Goal: Information Seeking & Learning: Learn about a topic

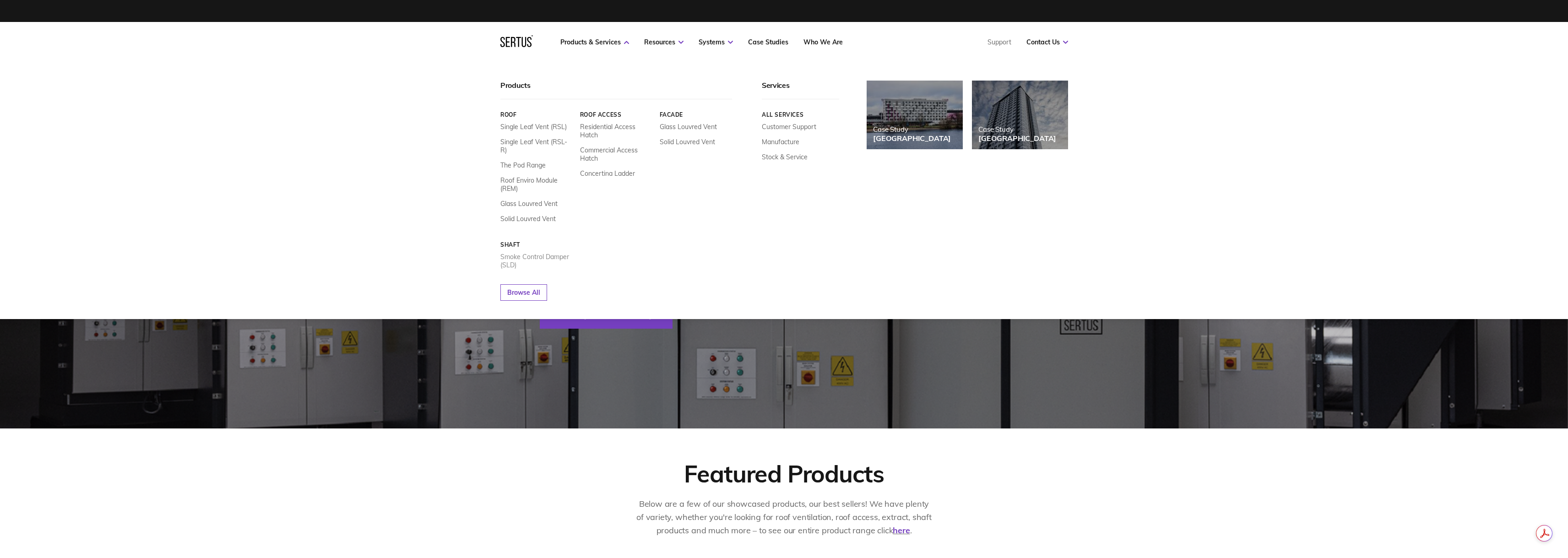
click at [520, 253] on link "Smoke Control Damper (SLD)" at bounding box center [537, 261] width 73 height 16
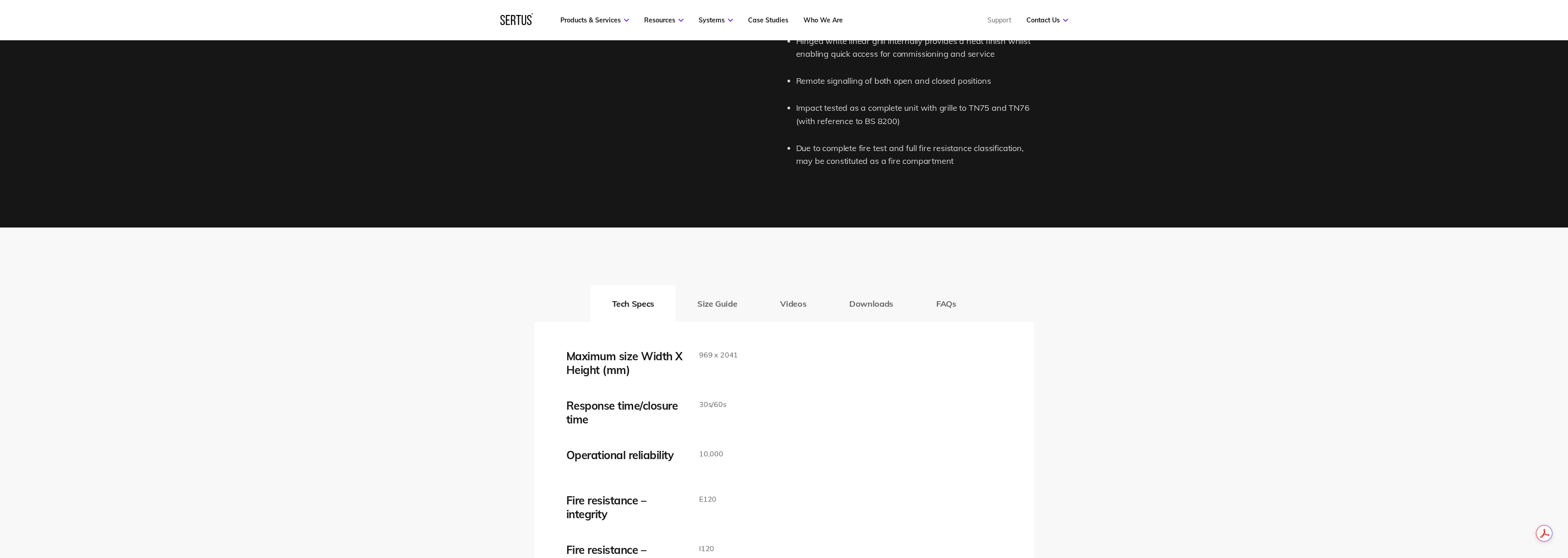
scroll to position [1328, 0]
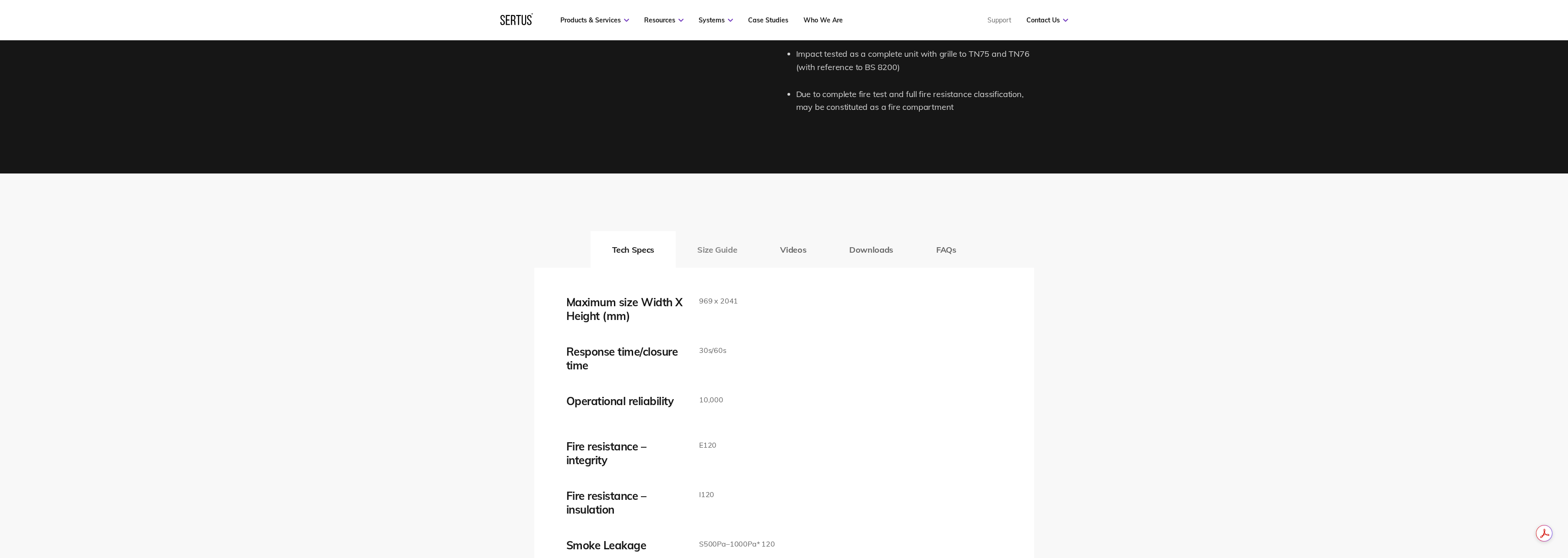
click at [726, 244] on button "Size Guide" at bounding box center [717, 249] width 83 height 36
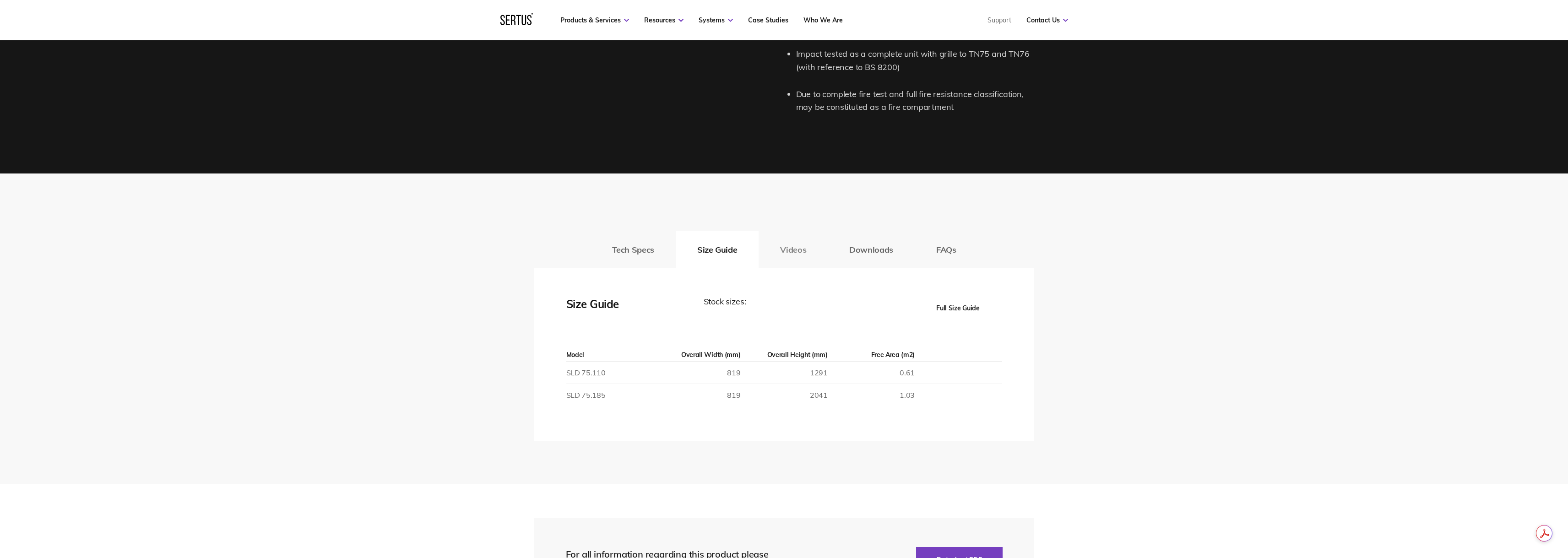
click at [778, 248] on button "Videos" at bounding box center [793, 249] width 69 height 36
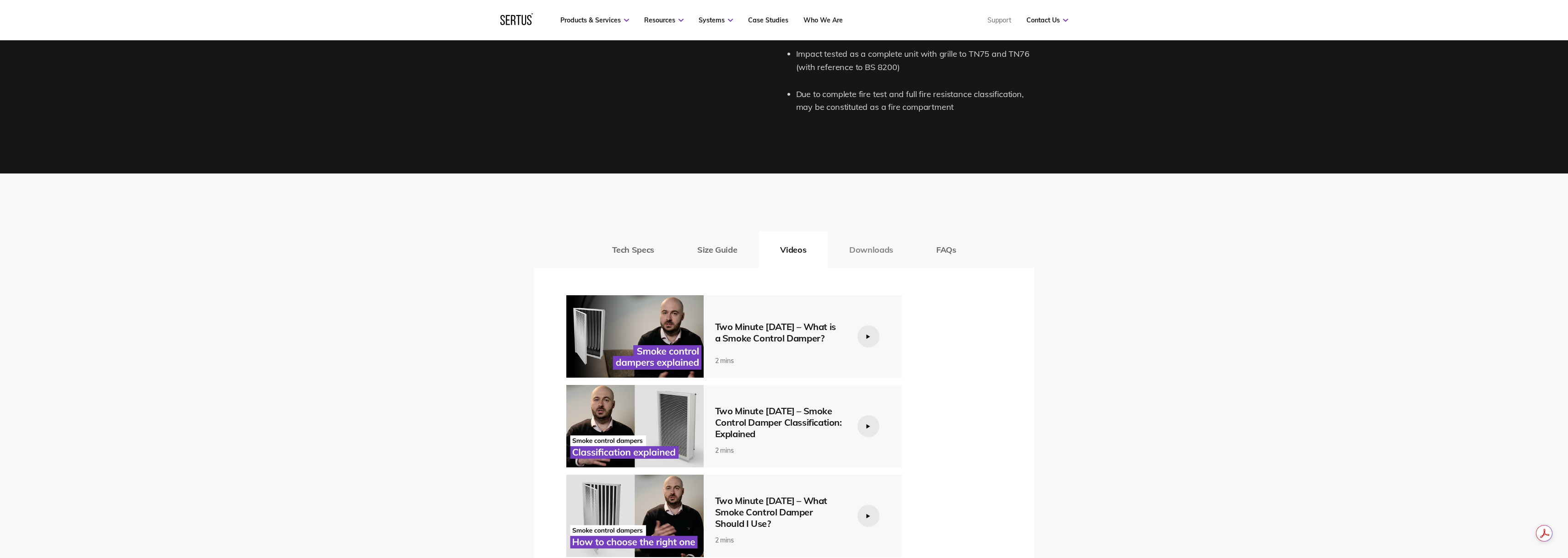
click at [839, 248] on button "Downloads" at bounding box center [871, 249] width 87 height 36
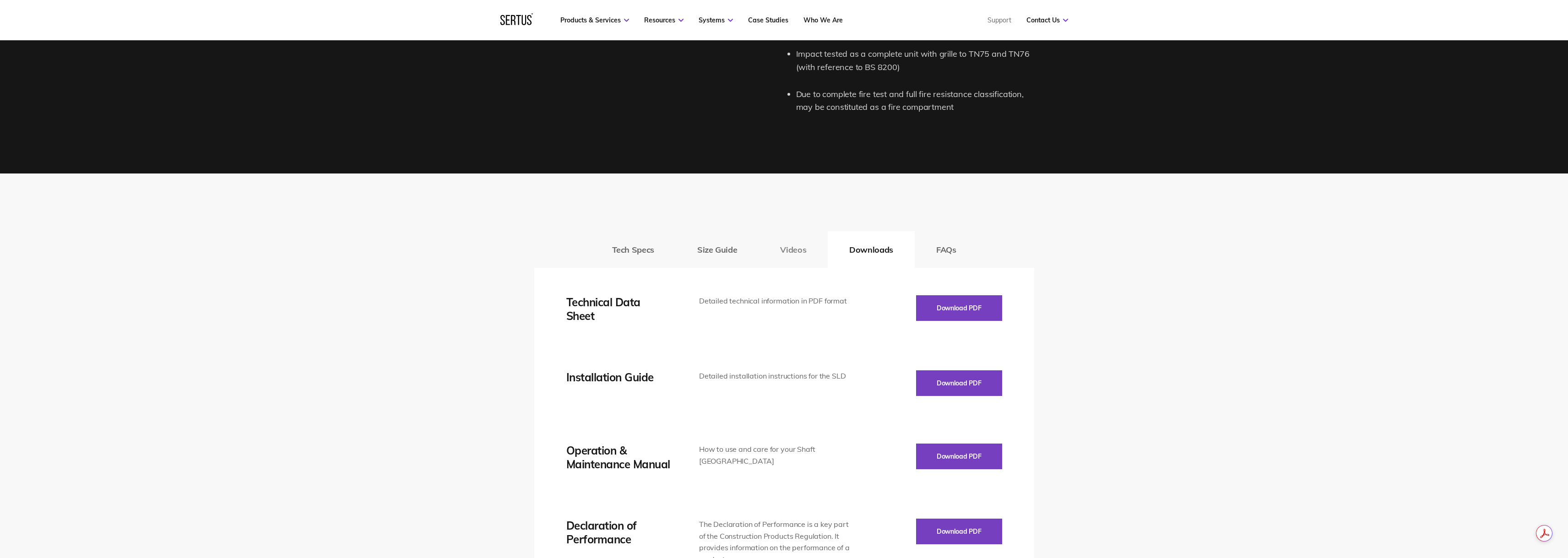
click at [763, 255] on button "Videos" at bounding box center [793, 249] width 69 height 36
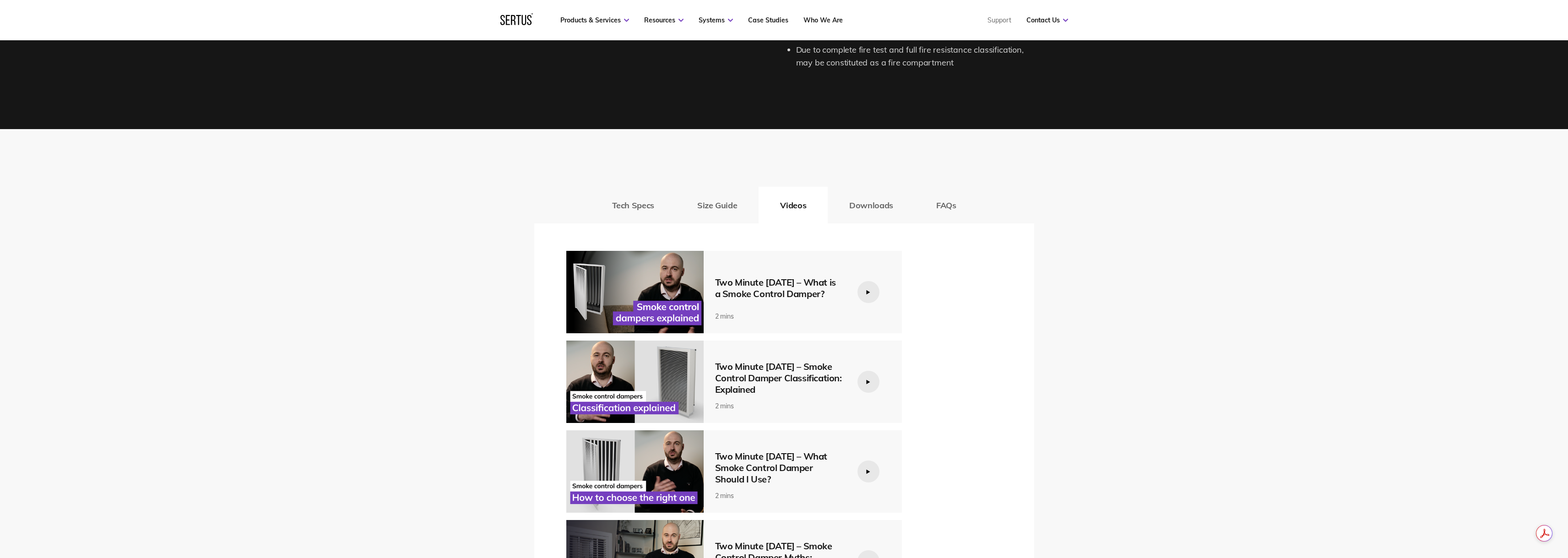
scroll to position [1190, 0]
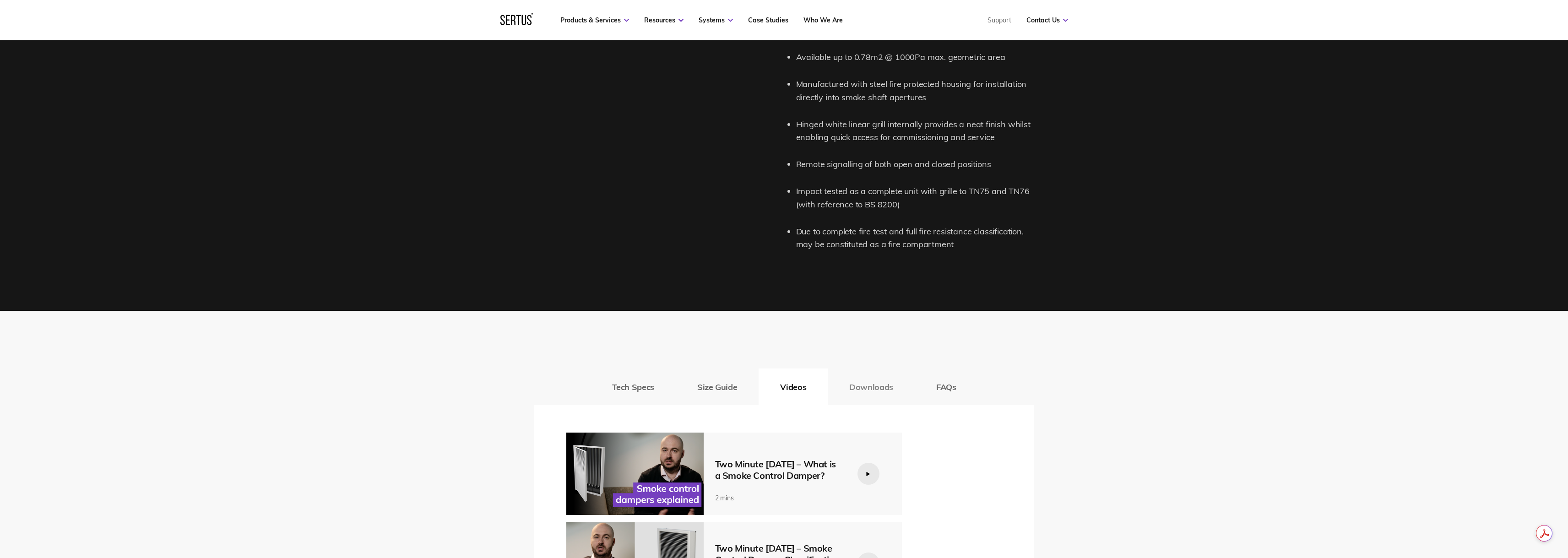
click at [868, 391] on button "Downloads" at bounding box center [871, 386] width 87 height 36
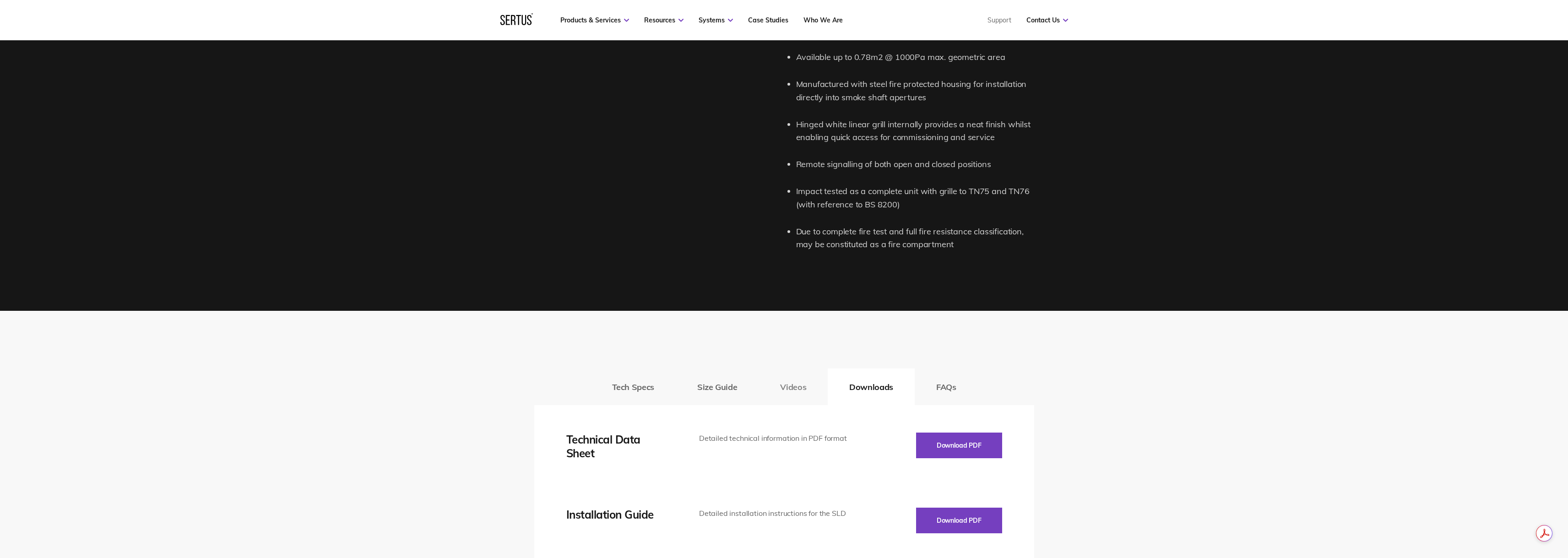
click at [799, 391] on button "Videos" at bounding box center [793, 386] width 69 height 36
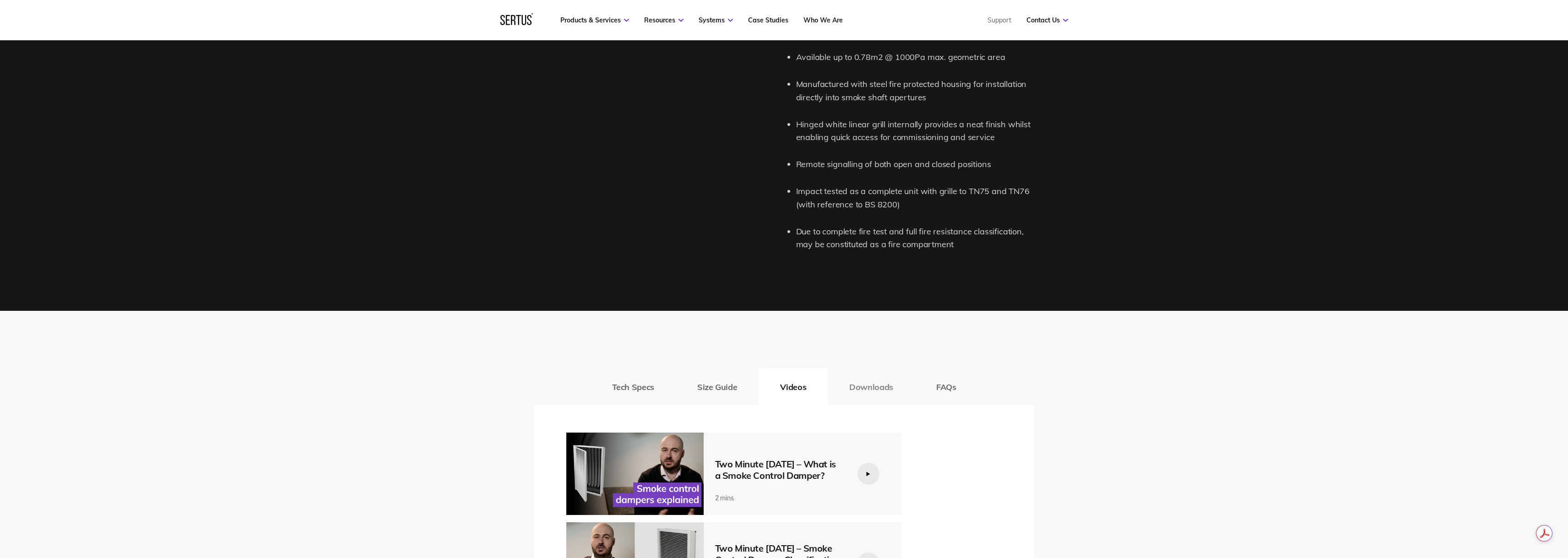
click at [872, 388] on button "Downloads" at bounding box center [871, 386] width 87 height 36
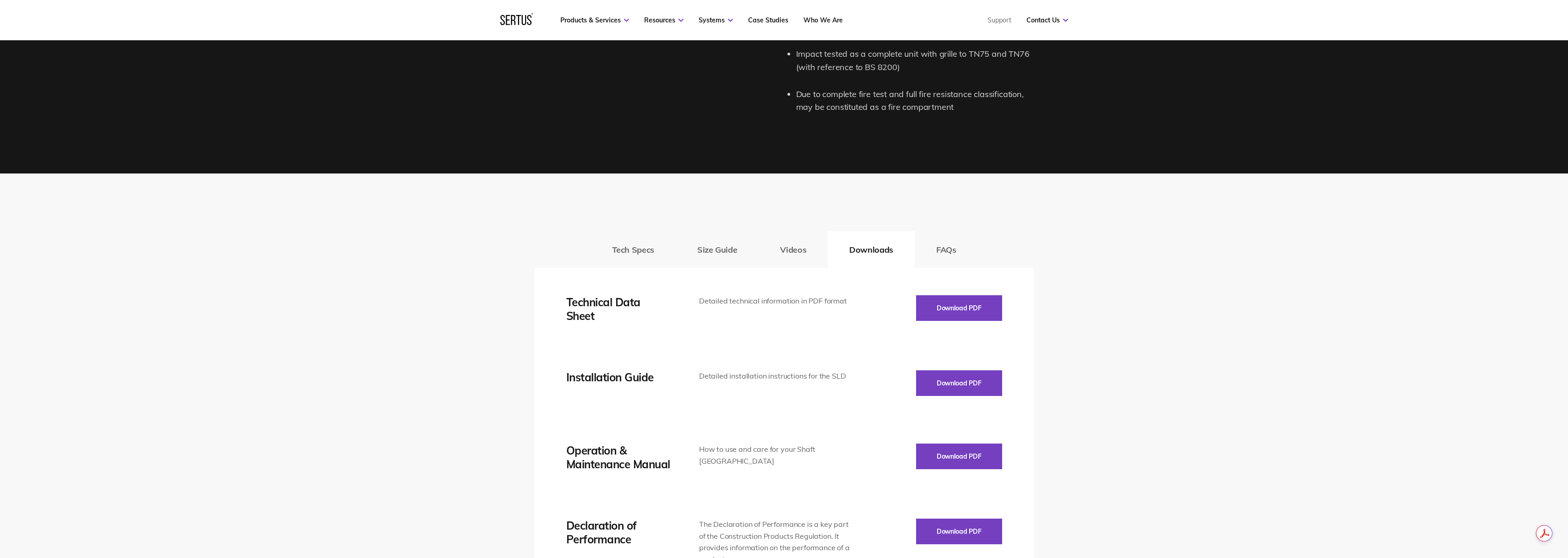
scroll to position [1511, 0]
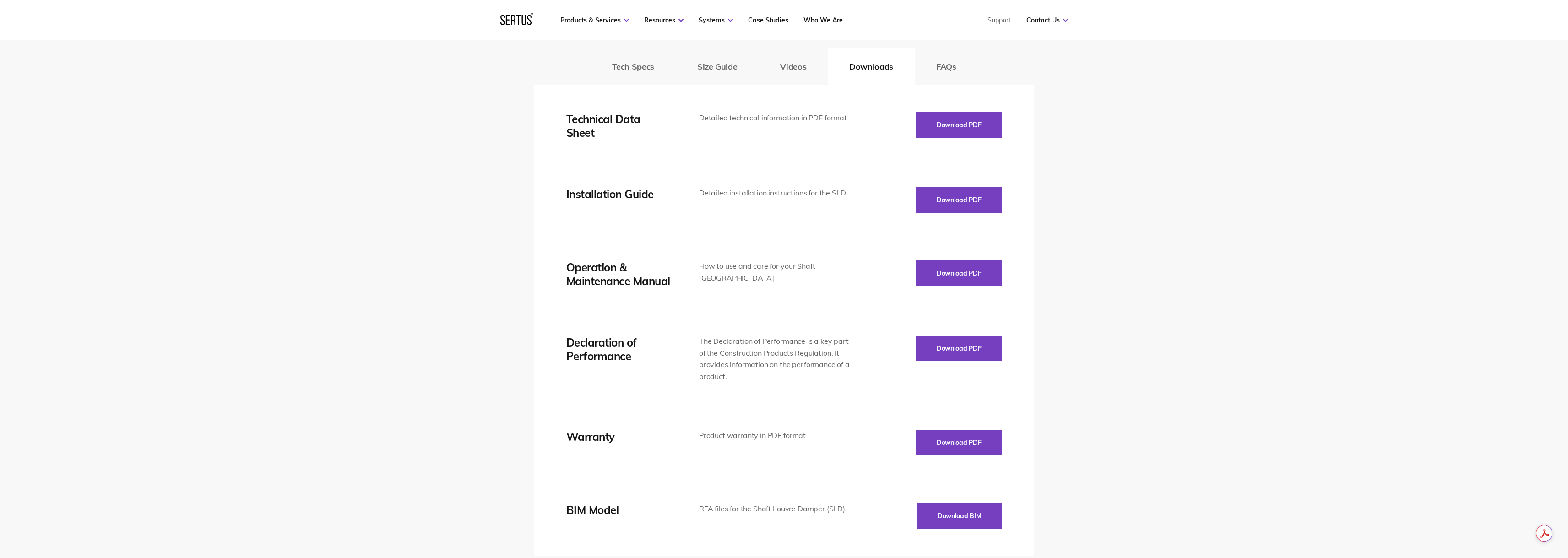
click at [1187, 249] on div "Tech Specs Size Guide Videos Downloads FAQs Maximum size Width X Height (mm) 96…" at bounding box center [784, 295] width 1568 height 609
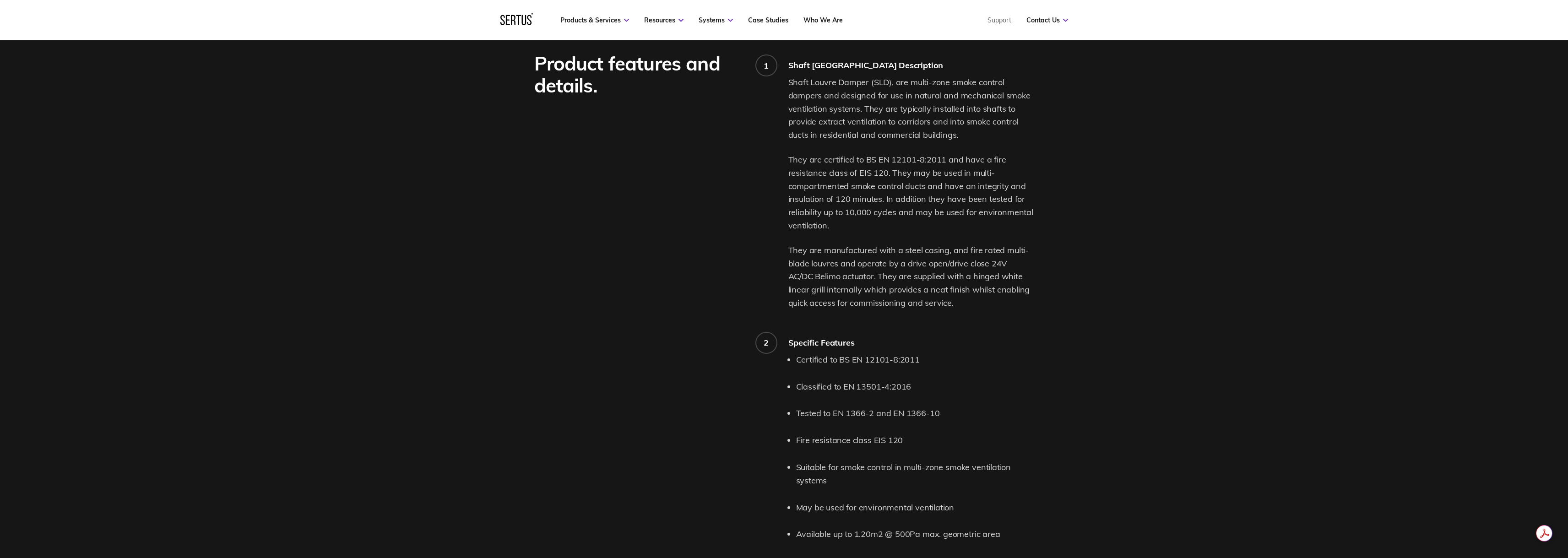
scroll to position [687, 0]
drag, startPoint x: 873, startPoint y: 442, endPoint x: 899, endPoint y: 440, distance: 26.1
click at [899, 440] on li "Fire resistance class EIS 120" at bounding box center [915, 440] width 238 height 14
drag, startPoint x: 902, startPoint y: 439, endPoint x: 798, endPoint y: 438, distance: 104.0
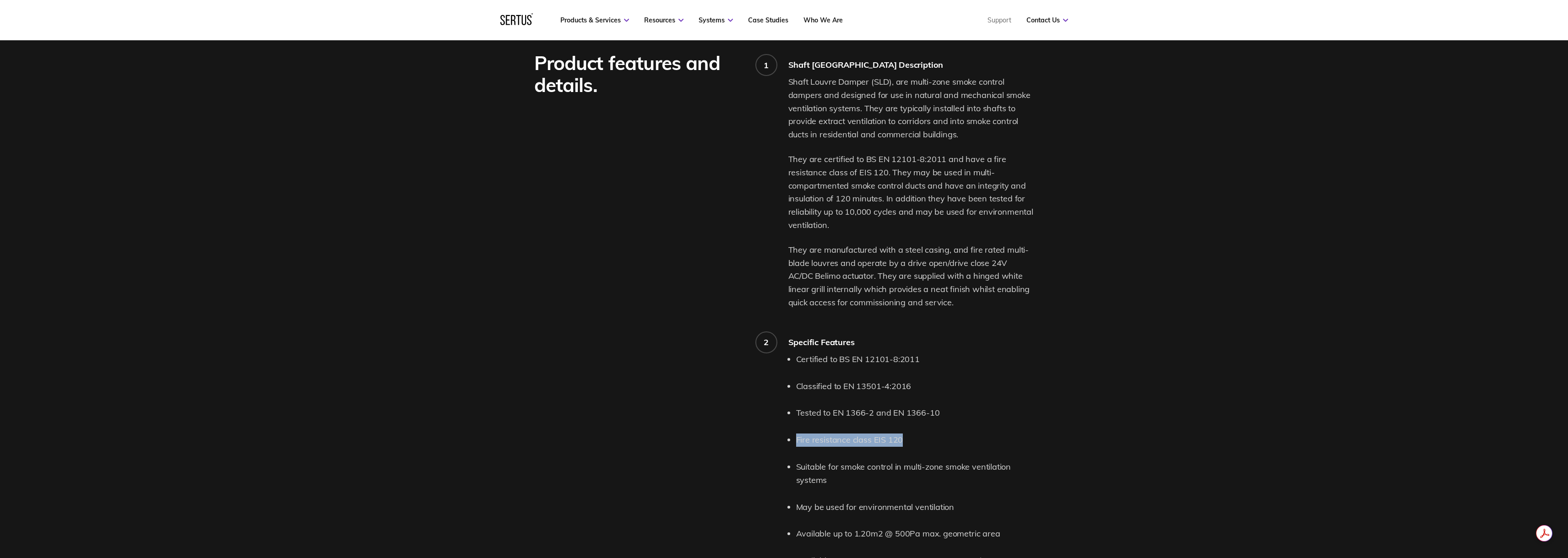
click at [798, 438] on li "Fire resistance class EIS 120" at bounding box center [915, 440] width 238 height 14
copy li "Fire resistance class EIS 120"
